Goal: Complete application form: Complete application form

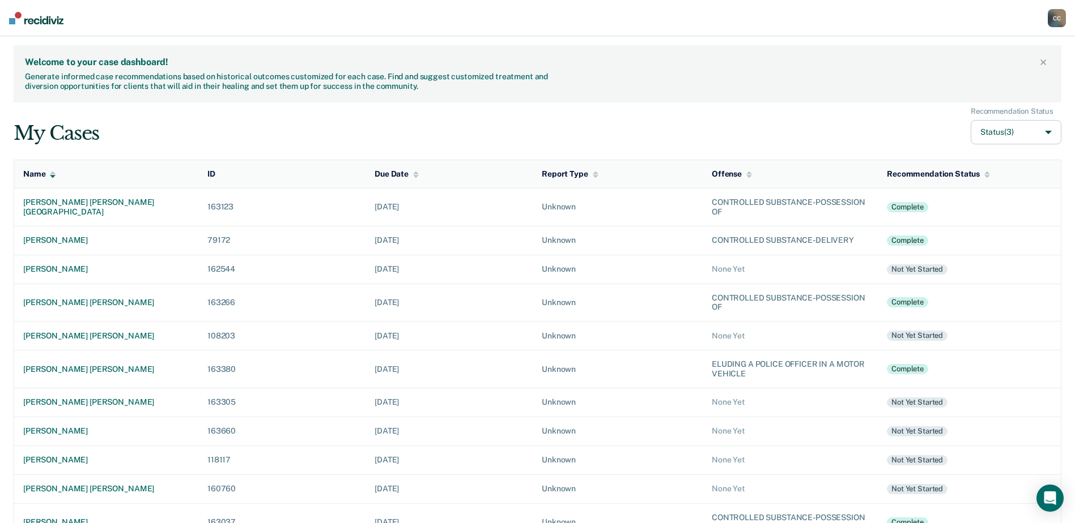
scroll to position [113, 0]
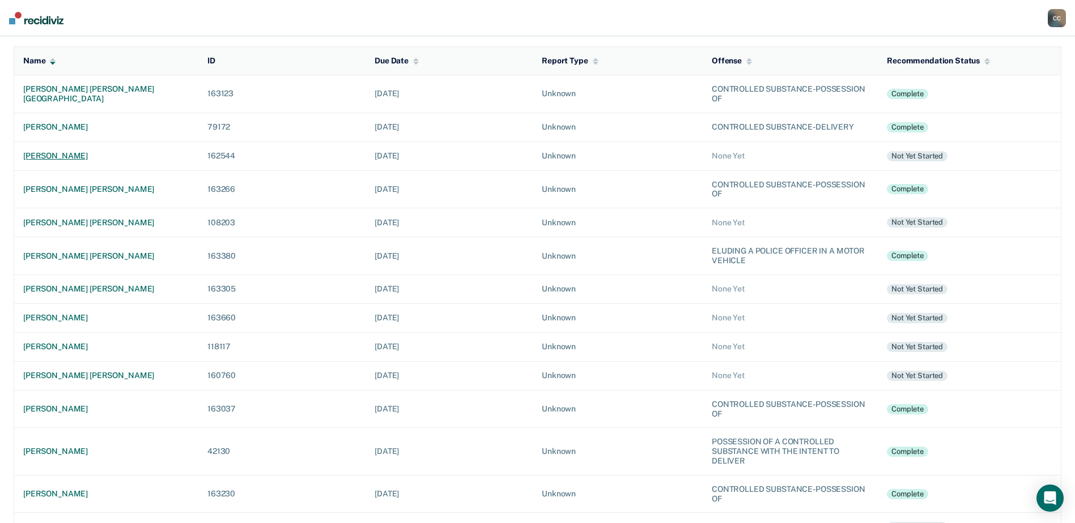
click at [56, 153] on div "[PERSON_NAME]" at bounding box center [106, 156] width 166 height 10
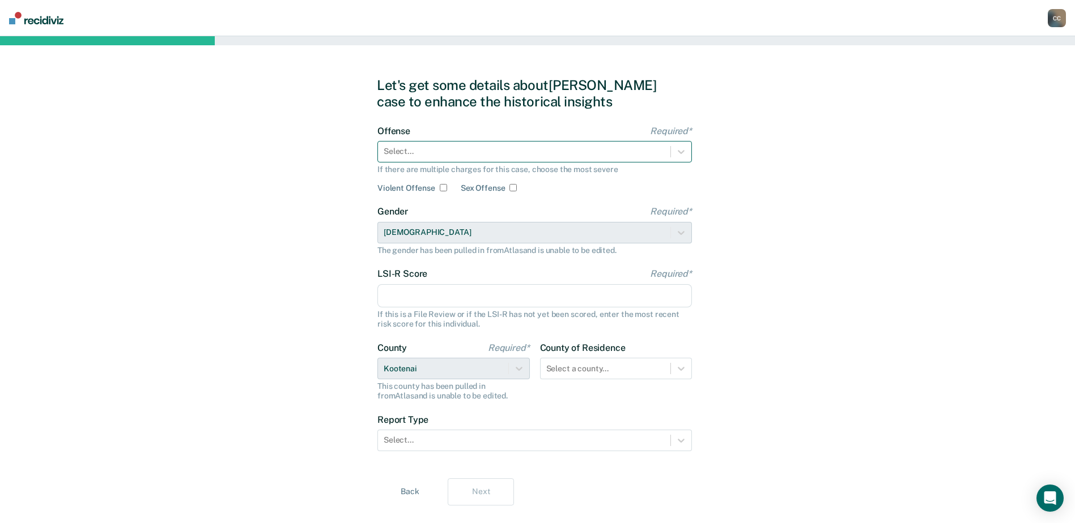
click at [425, 149] on div at bounding box center [523, 152] width 281 height 12
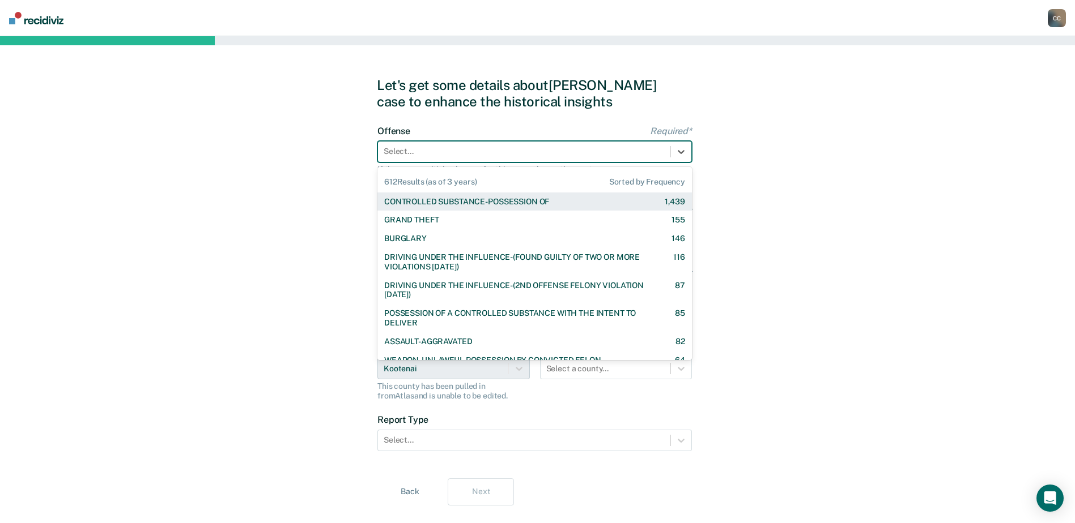
click at [434, 207] on div "CONTROLLED SUBSTANCE-POSSESSION OF 1,439" at bounding box center [534, 202] width 314 height 19
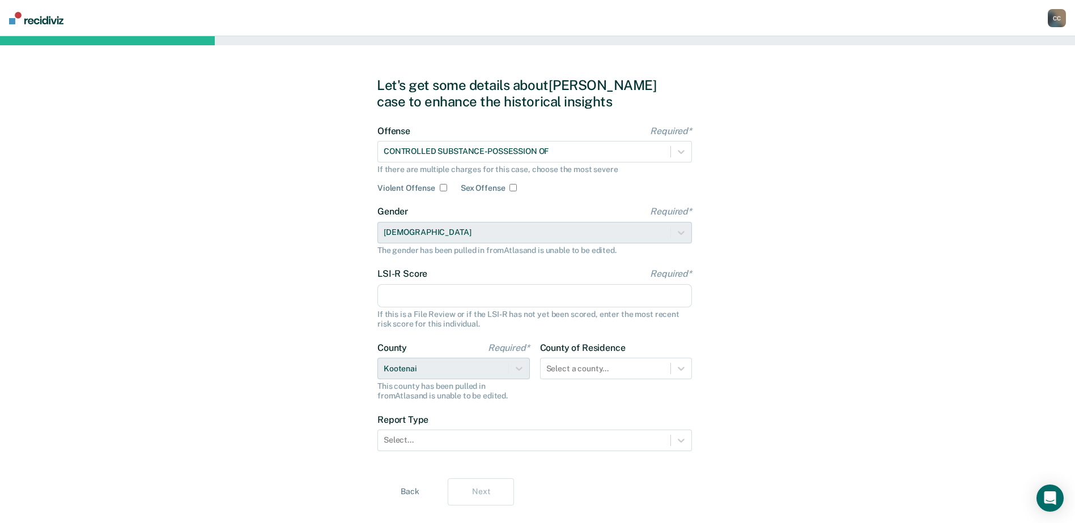
click at [443, 294] on input "LSI-R Score Required*" at bounding box center [534, 296] width 314 height 24
type input "32"
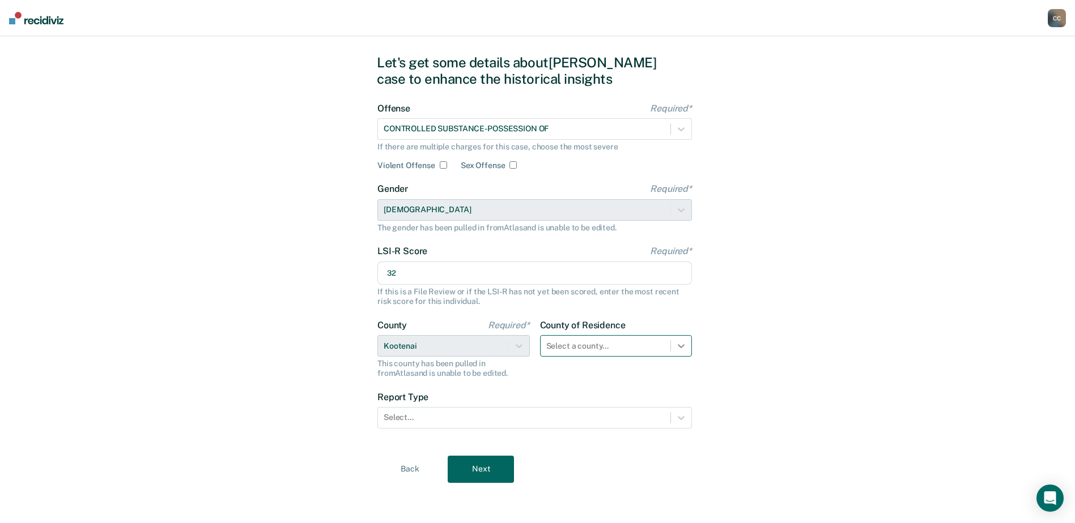
click at [677, 357] on div "Select a county..." at bounding box center [616, 346] width 152 height 22
type input "koot"
click at [572, 368] on div "Kootenai" at bounding box center [616, 372] width 152 height 19
click at [606, 420] on div at bounding box center [523, 417] width 281 height 12
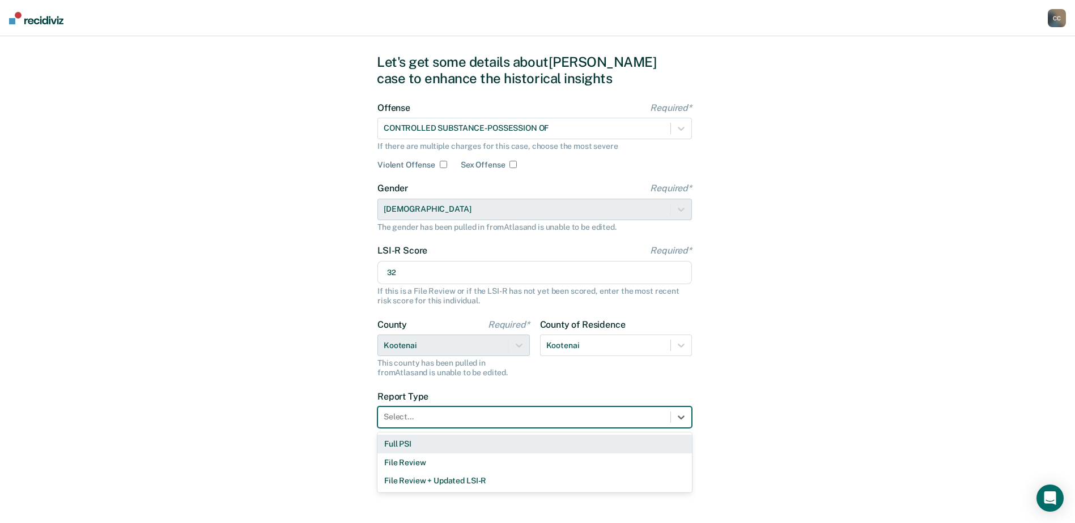
click at [495, 446] on div "Full PSI" at bounding box center [534, 444] width 314 height 19
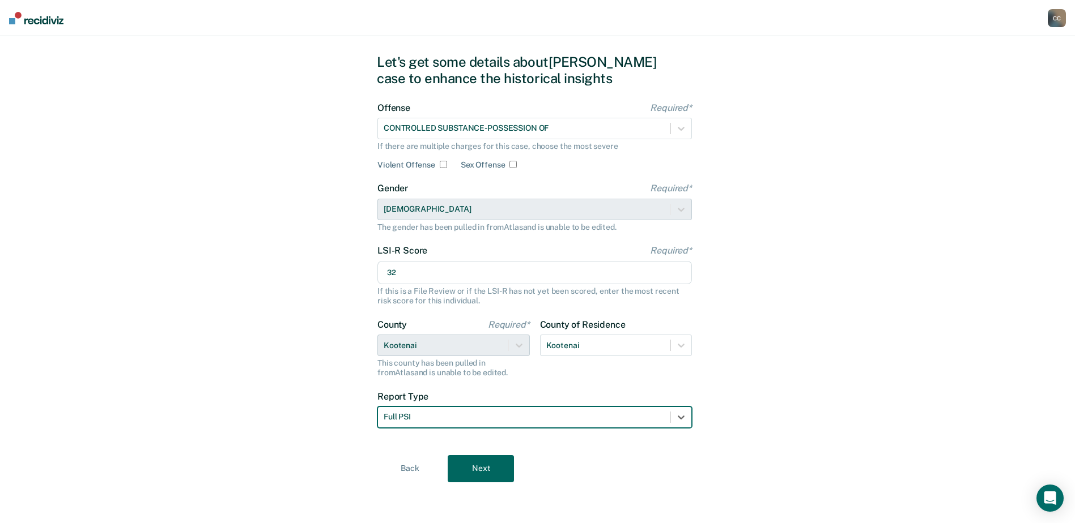
click at [459, 467] on button "Next" at bounding box center [481, 468] width 66 height 27
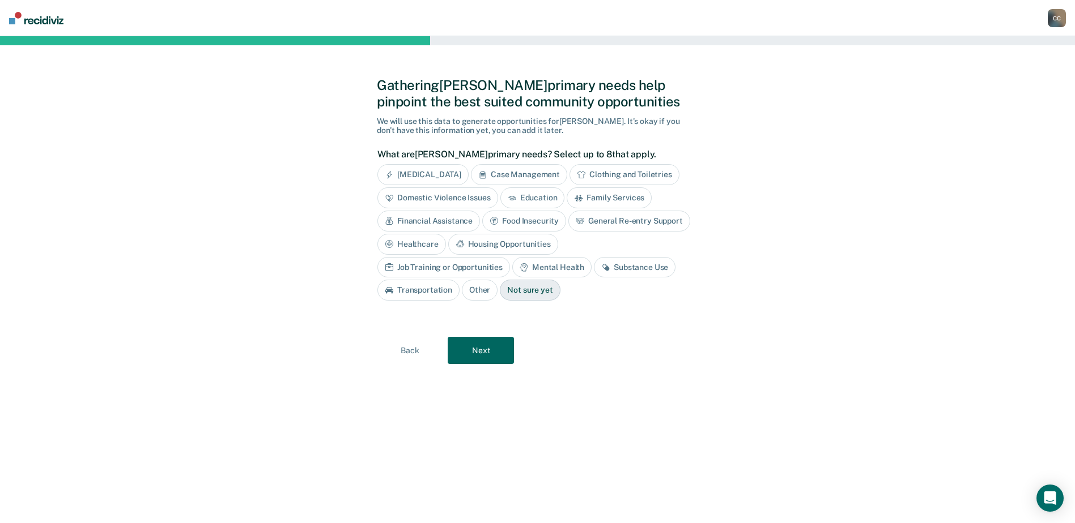
scroll to position [0, 0]
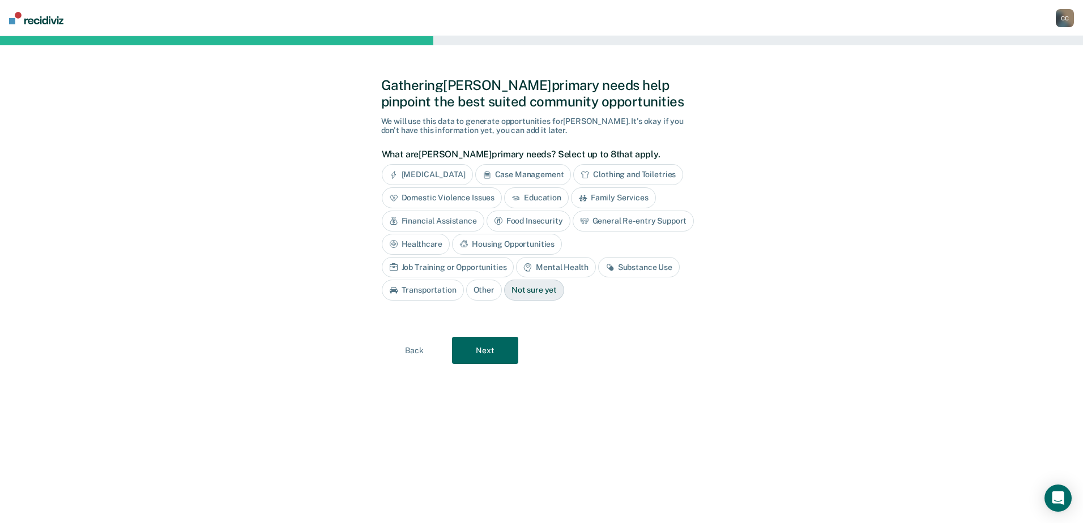
click at [464, 280] on div "Transportation" at bounding box center [423, 290] width 82 height 21
click at [598, 270] on div "Substance Use" at bounding box center [639, 267] width 82 height 21
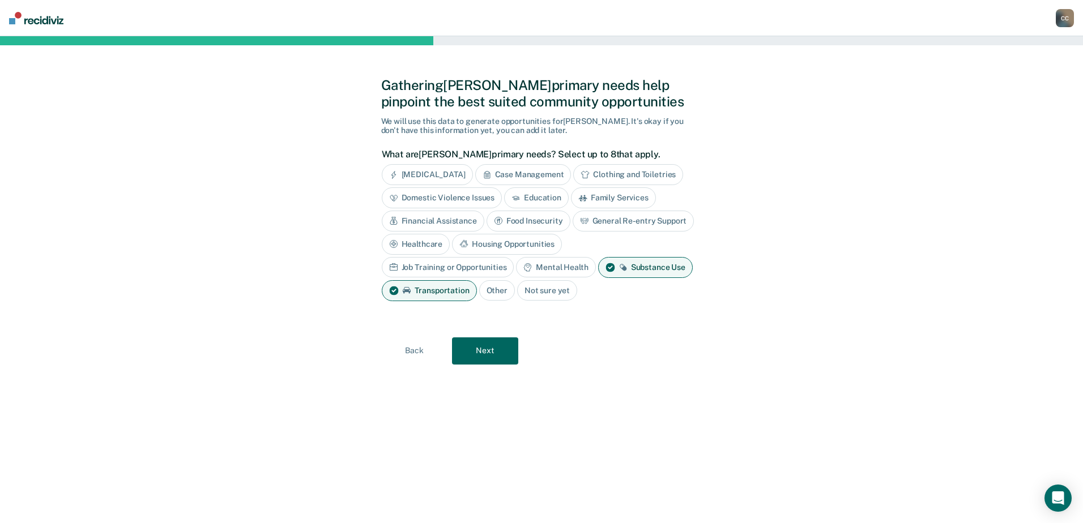
click at [486, 350] on button "Next" at bounding box center [485, 351] width 66 height 27
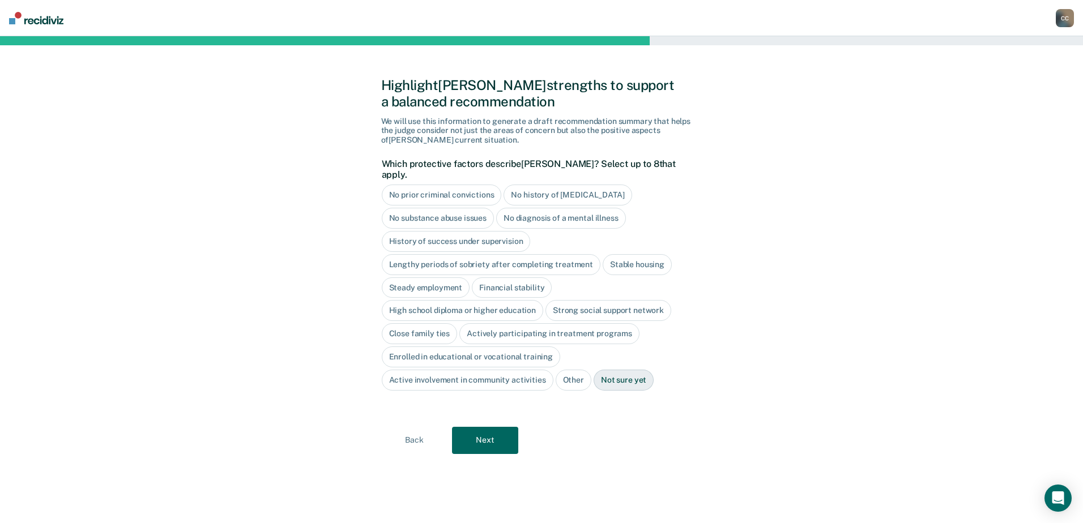
click at [550, 187] on div "No history of [MEDICAL_DATA]" at bounding box center [568, 195] width 128 height 21
click at [547, 208] on div "No diagnosis of a mental illness" at bounding box center [561, 218] width 130 height 21
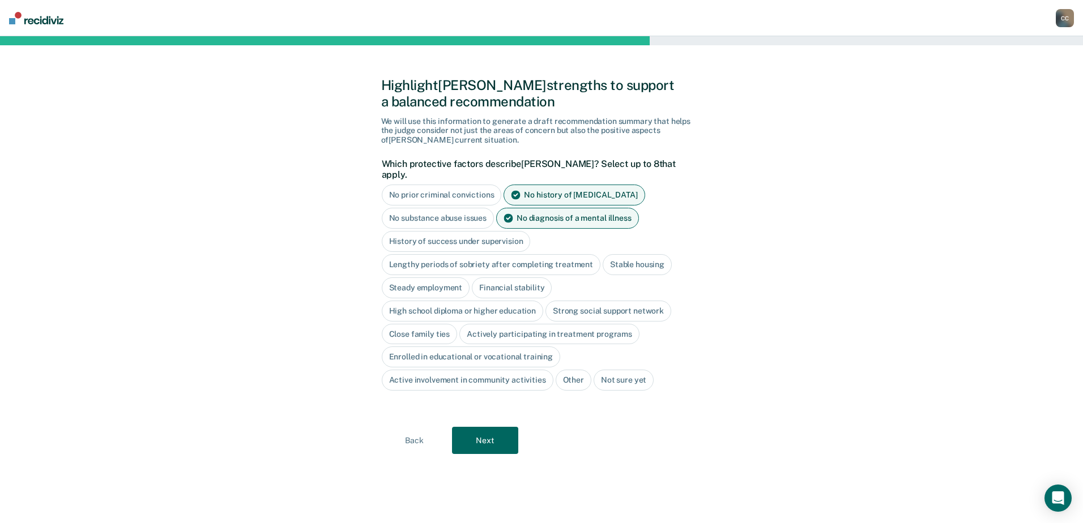
click at [640, 254] on div "Stable housing" at bounding box center [637, 264] width 69 height 21
click at [495, 278] on div "Financial stability" at bounding box center [512, 288] width 80 height 21
click at [455, 301] on div "High school diploma or higher education" at bounding box center [463, 311] width 162 height 21
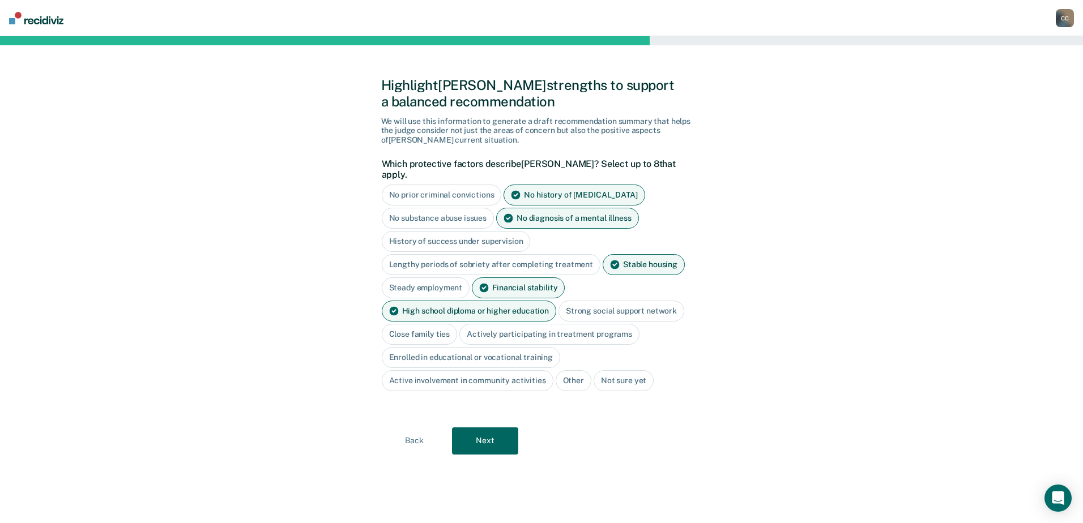
click at [410, 326] on div "Close family ties" at bounding box center [420, 334] width 76 height 21
click at [478, 432] on button "Next" at bounding box center [485, 441] width 66 height 27
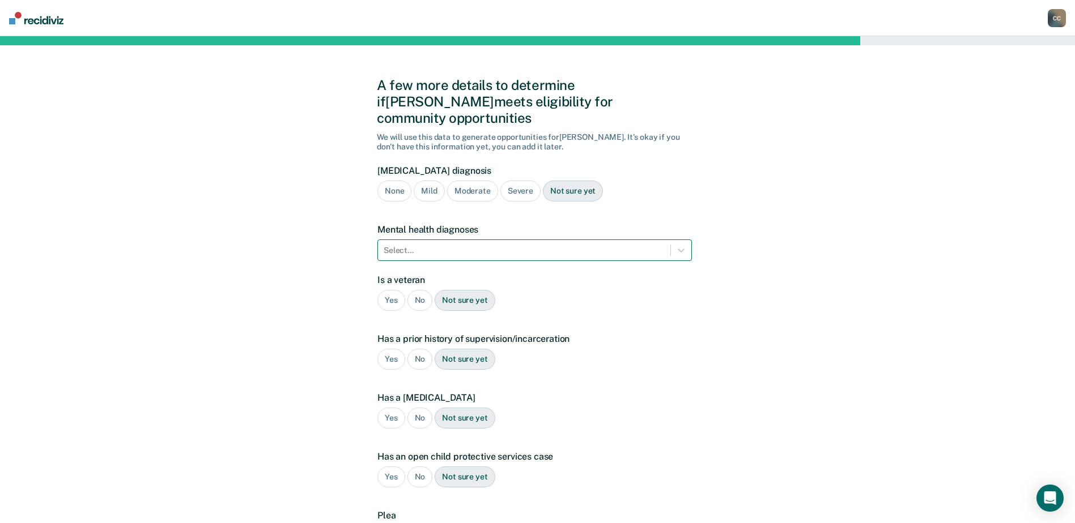
click at [521, 245] on div at bounding box center [523, 251] width 281 height 12
click at [346, 231] on div "A few more details to determine if [PERSON_NAME] meets eligibility for communit…" at bounding box center [537, 343] width 1075 height 615
click at [685, 245] on icon at bounding box center [680, 250] width 11 height 11
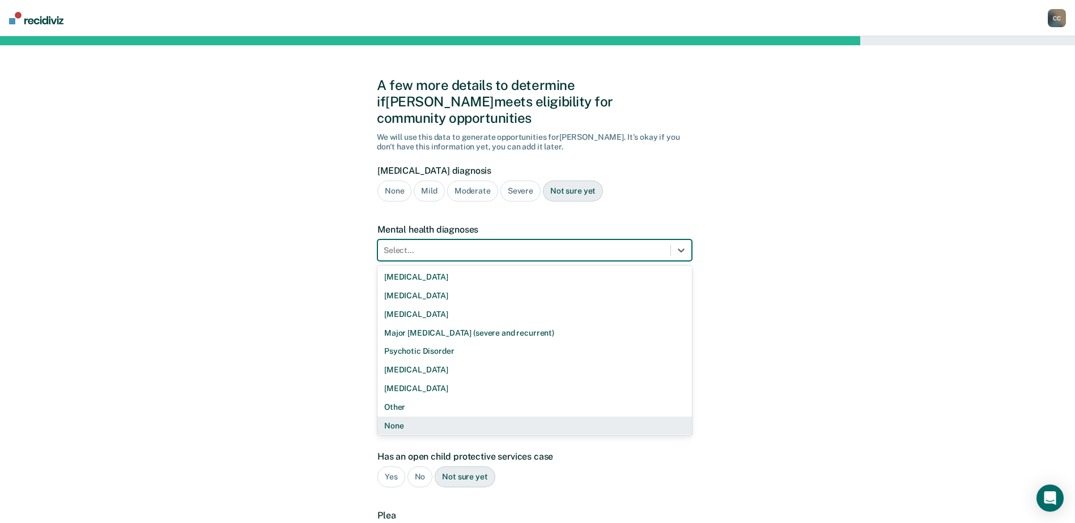
click at [413, 417] on div "None" at bounding box center [534, 426] width 314 height 19
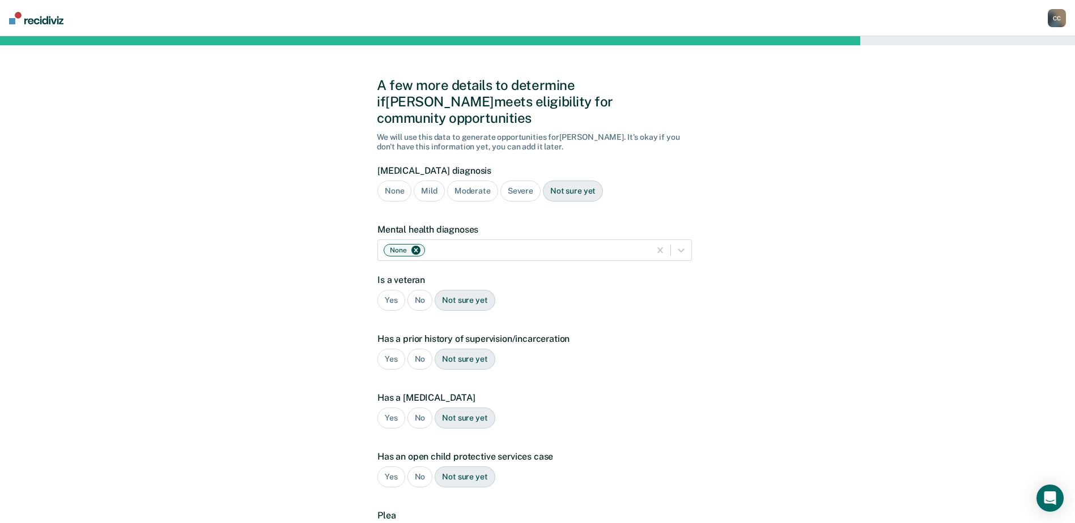
click at [417, 290] on div "No" at bounding box center [419, 300] width 25 height 21
click at [391, 349] on div "Yes" at bounding box center [391, 359] width 28 height 21
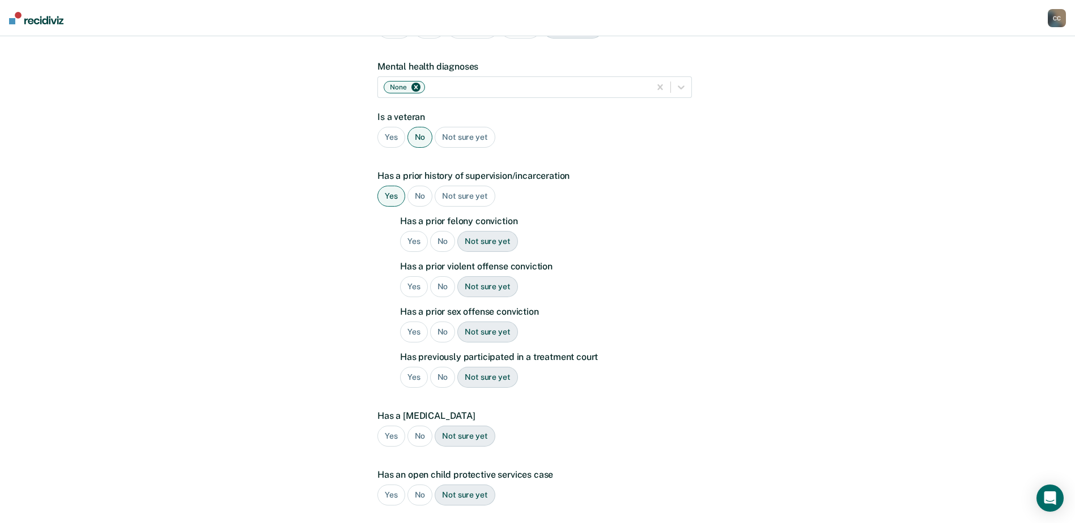
scroll to position [170, 0]
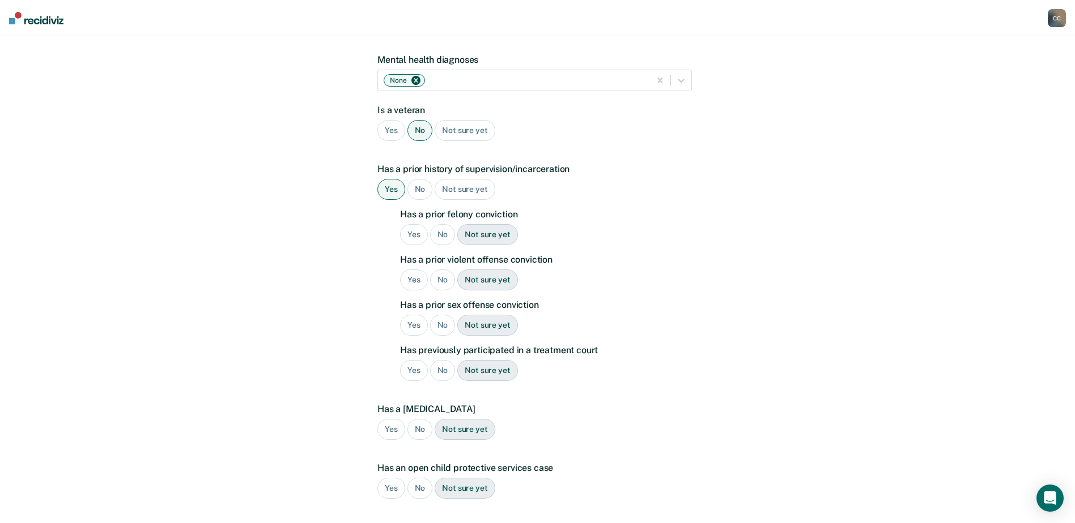
click at [415, 224] on div "Yes" at bounding box center [414, 234] width 28 height 21
click at [445, 270] on div "No" at bounding box center [442, 280] width 25 height 21
click at [440, 315] on div "No" at bounding box center [442, 325] width 25 height 21
click at [440, 360] on div "No" at bounding box center [442, 370] width 25 height 21
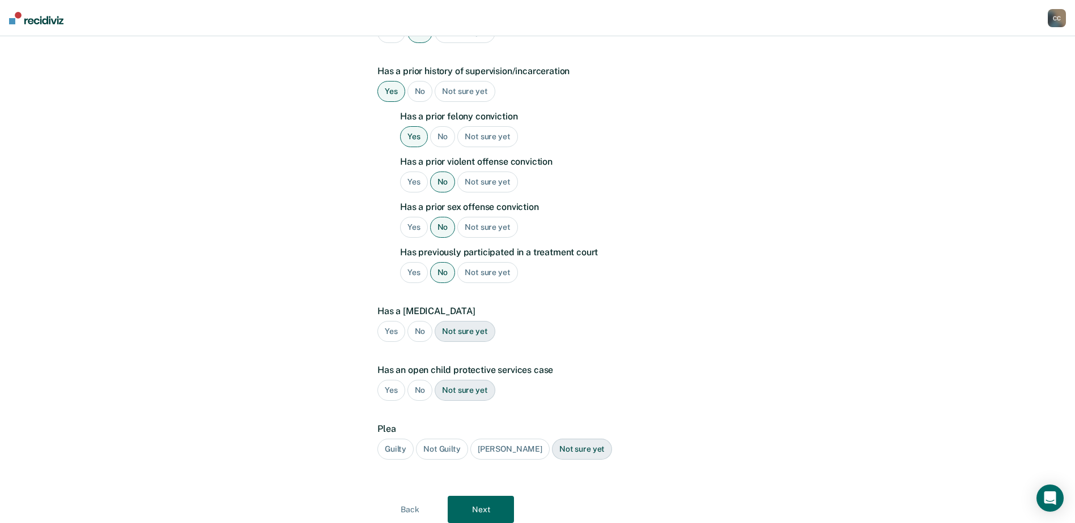
scroll to position [283, 0]
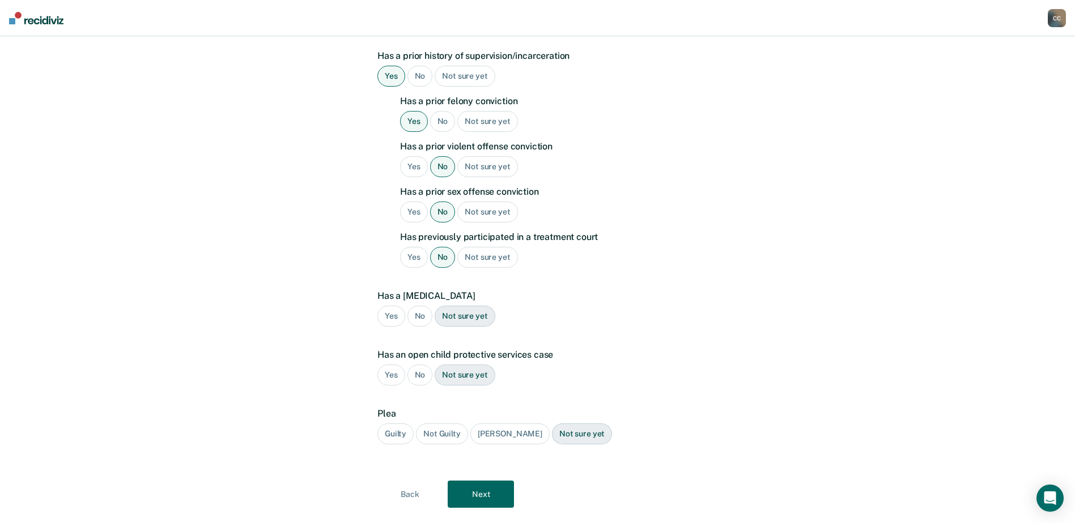
click at [423, 306] on div "No" at bounding box center [419, 316] width 25 height 21
click at [420, 365] on div "No" at bounding box center [419, 375] width 25 height 21
click at [389, 424] on div "Guilty" at bounding box center [395, 434] width 36 height 21
click at [466, 481] on button "Next" at bounding box center [481, 494] width 66 height 27
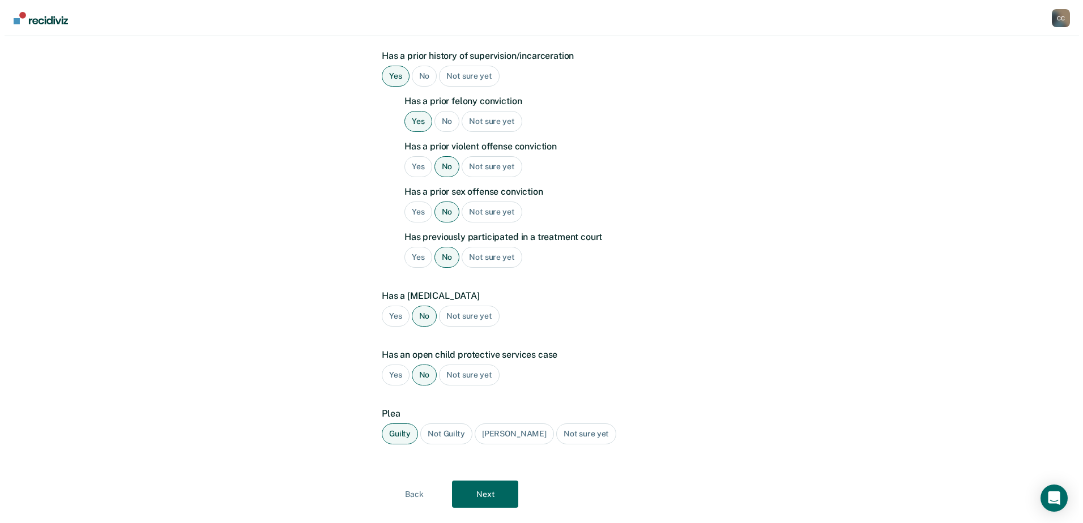
scroll to position [0, 0]
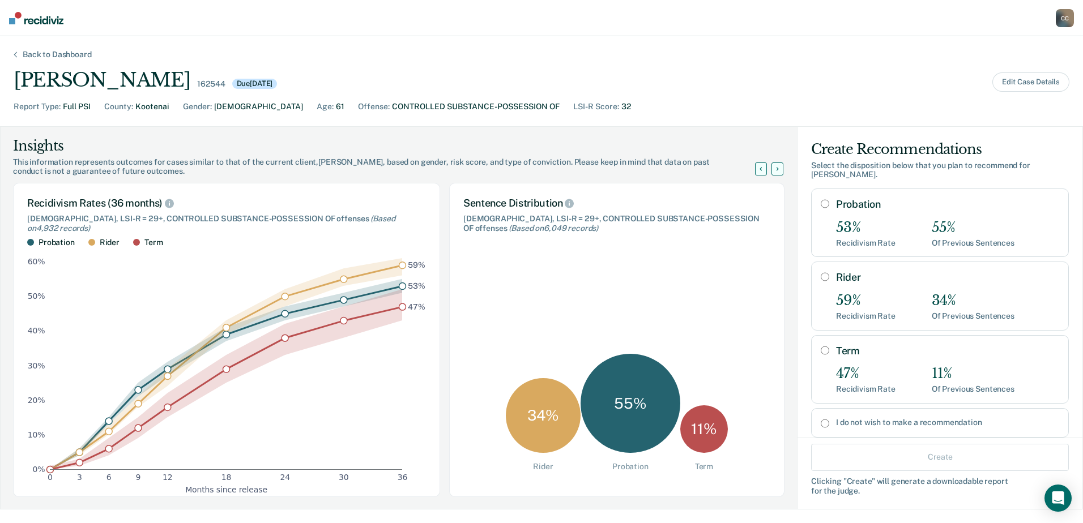
click at [821, 205] on input "Probation" at bounding box center [825, 203] width 8 height 9
radio input "true"
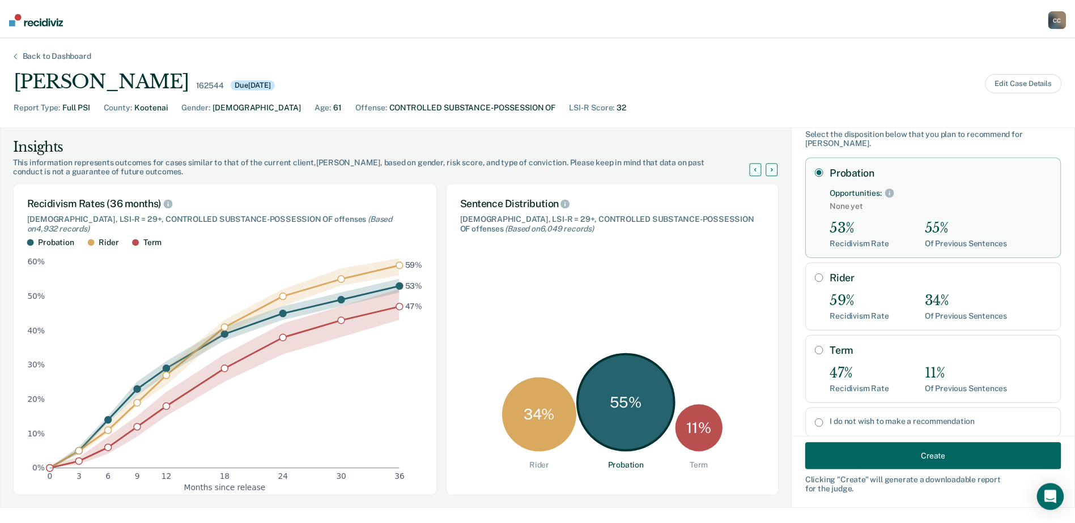
scroll to position [61, 0]
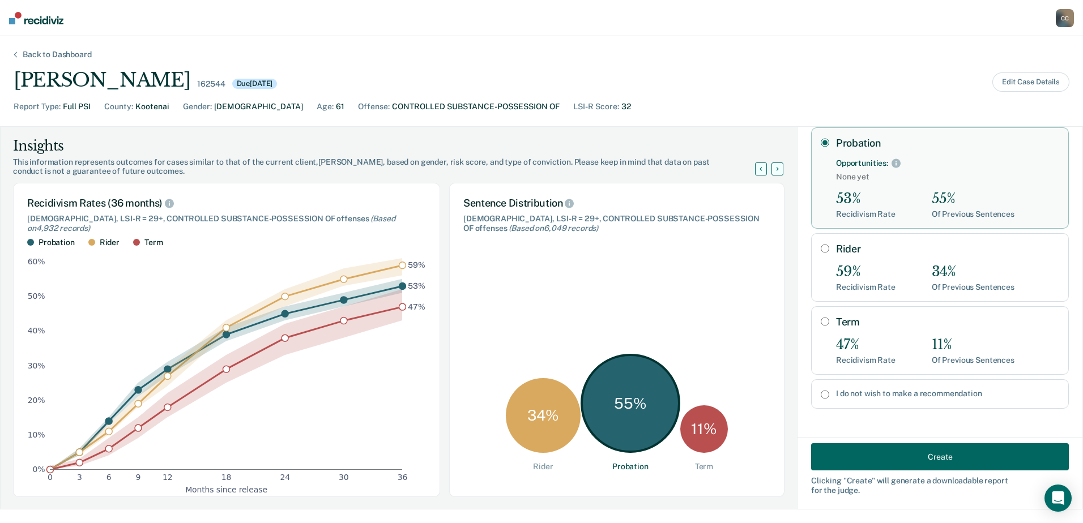
click at [919, 455] on button "Create" at bounding box center [940, 457] width 258 height 27
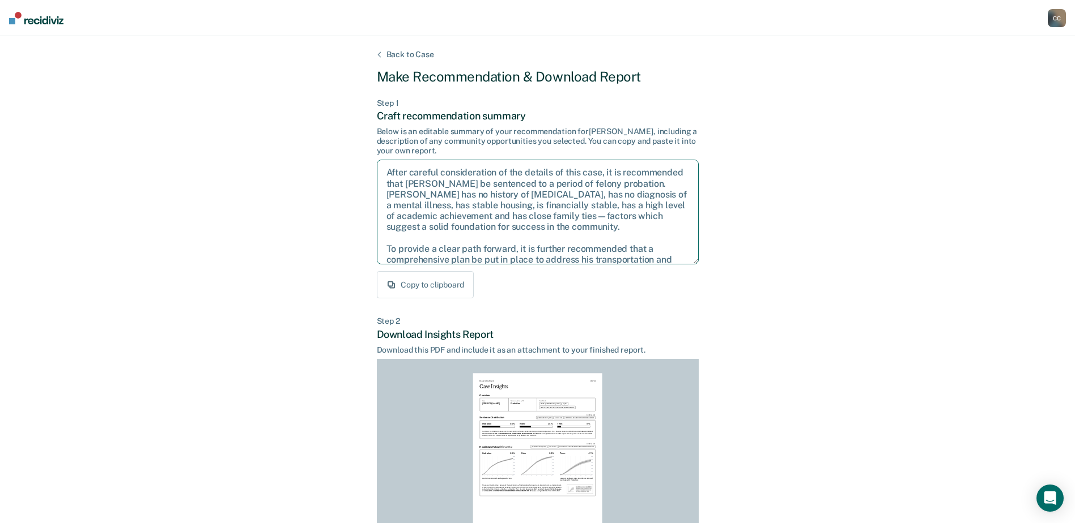
scroll to position [51, 0]
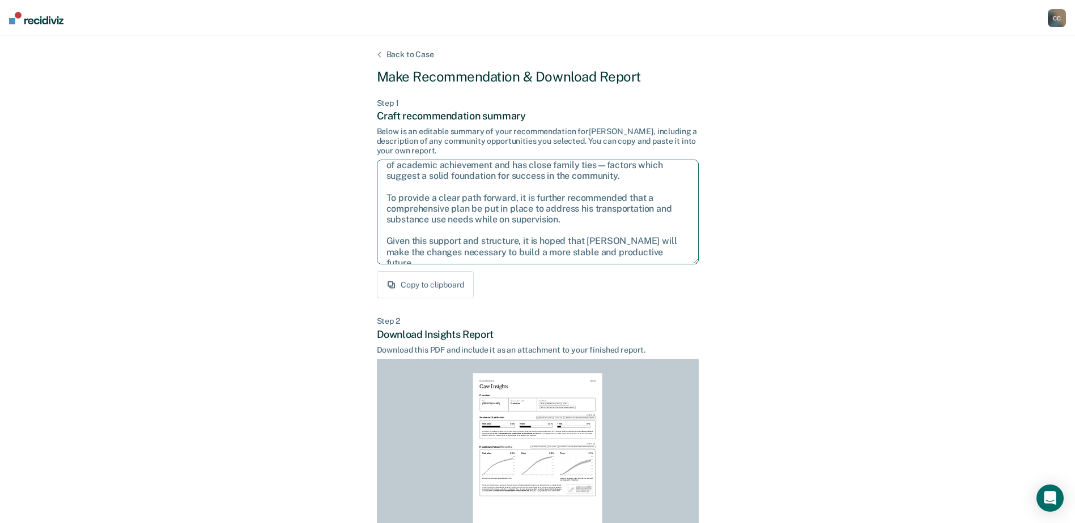
drag, startPoint x: 386, startPoint y: 172, endPoint x: 611, endPoint y: 236, distance: 233.8
click at [751, 339] on div "Back to Case Make Recommendation & Download Report Step 1 Craft recommendation …" at bounding box center [537, 341] width 1075 height 610
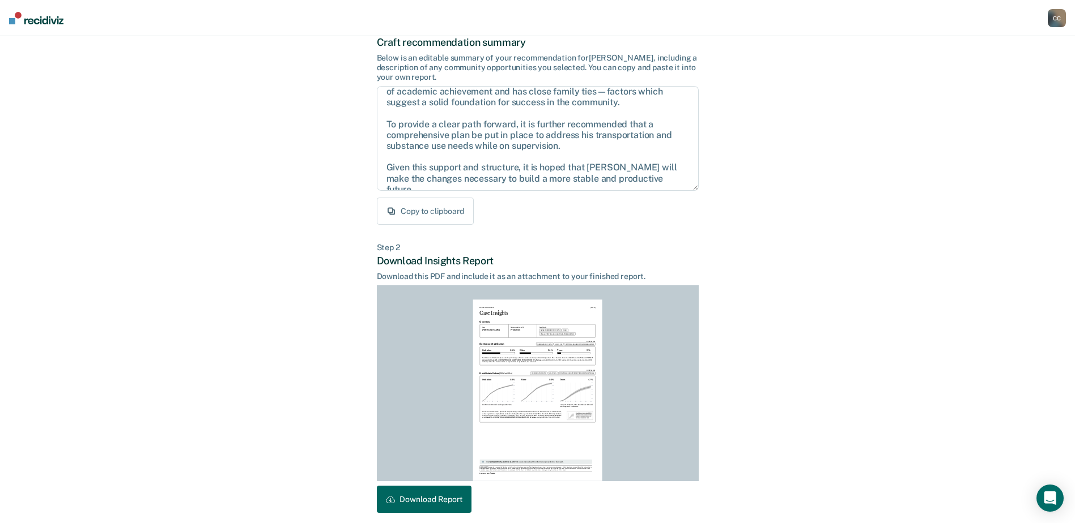
scroll to position [122, 0]
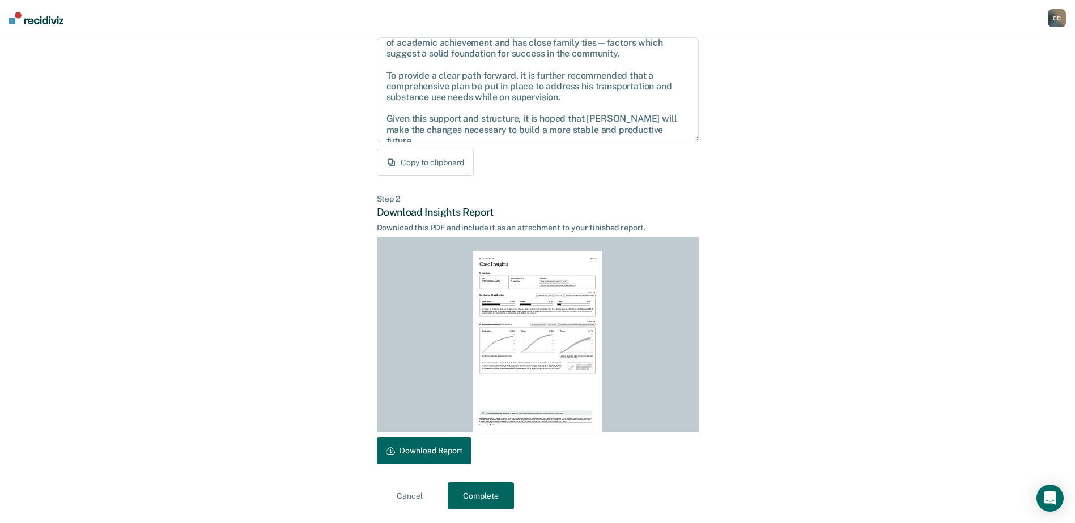
click at [446, 446] on button "Download Report" at bounding box center [424, 450] width 95 height 27
click at [462, 493] on button "Complete" at bounding box center [481, 496] width 66 height 27
